Goal: Information Seeking & Learning: Learn about a topic

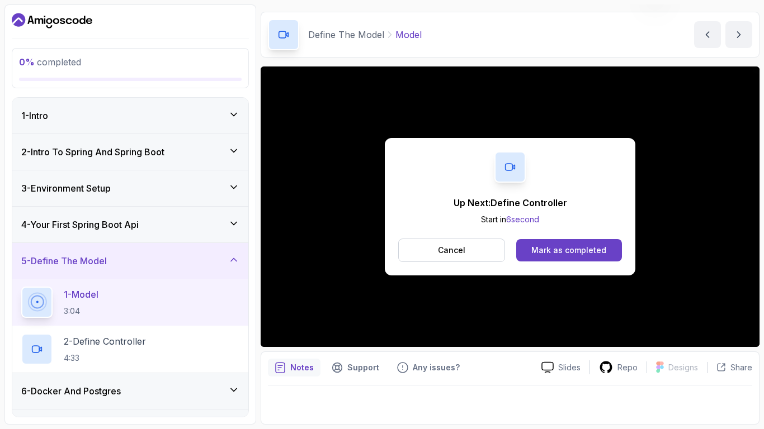
scroll to position [104, 0]
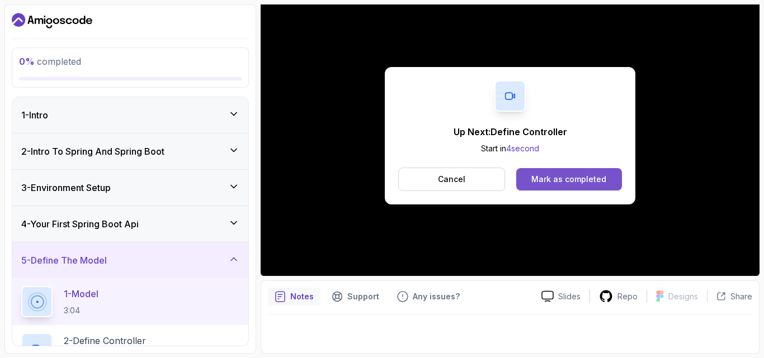
click at [549, 179] on div "Mark as completed" at bounding box center [568, 179] width 75 height 11
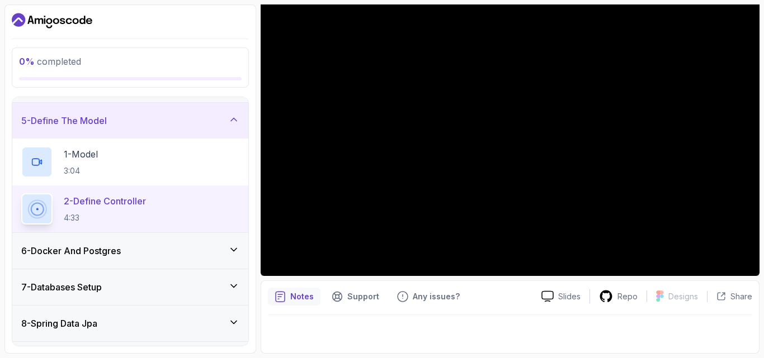
scroll to position [144, 0]
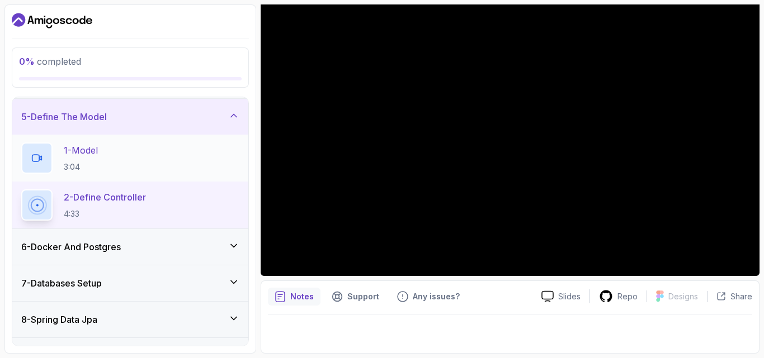
click at [123, 153] on div "1 - Model 3:04" at bounding box center [130, 158] width 218 height 31
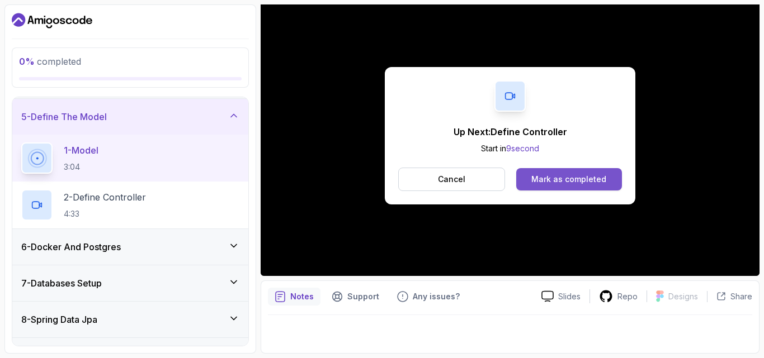
click at [580, 178] on div "Mark as completed" at bounding box center [568, 179] width 75 height 11
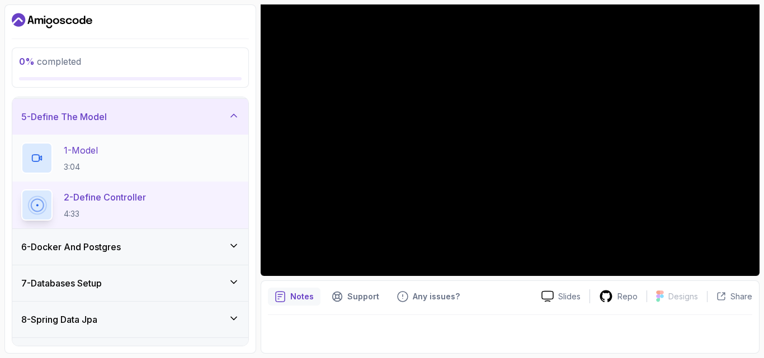
click at [126, 158] on div "1 - Model 3:04" at bounding box center [130, 158] width 218 height 31
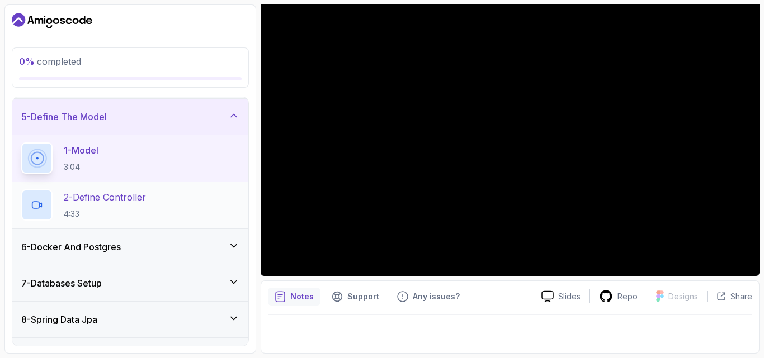
click at [168, 200] on div "2 - Define Controller 4:33" at bounding box center [130, 205] width 218 height 31
